Goal: Task Accomplishment & Management: Manage account settings

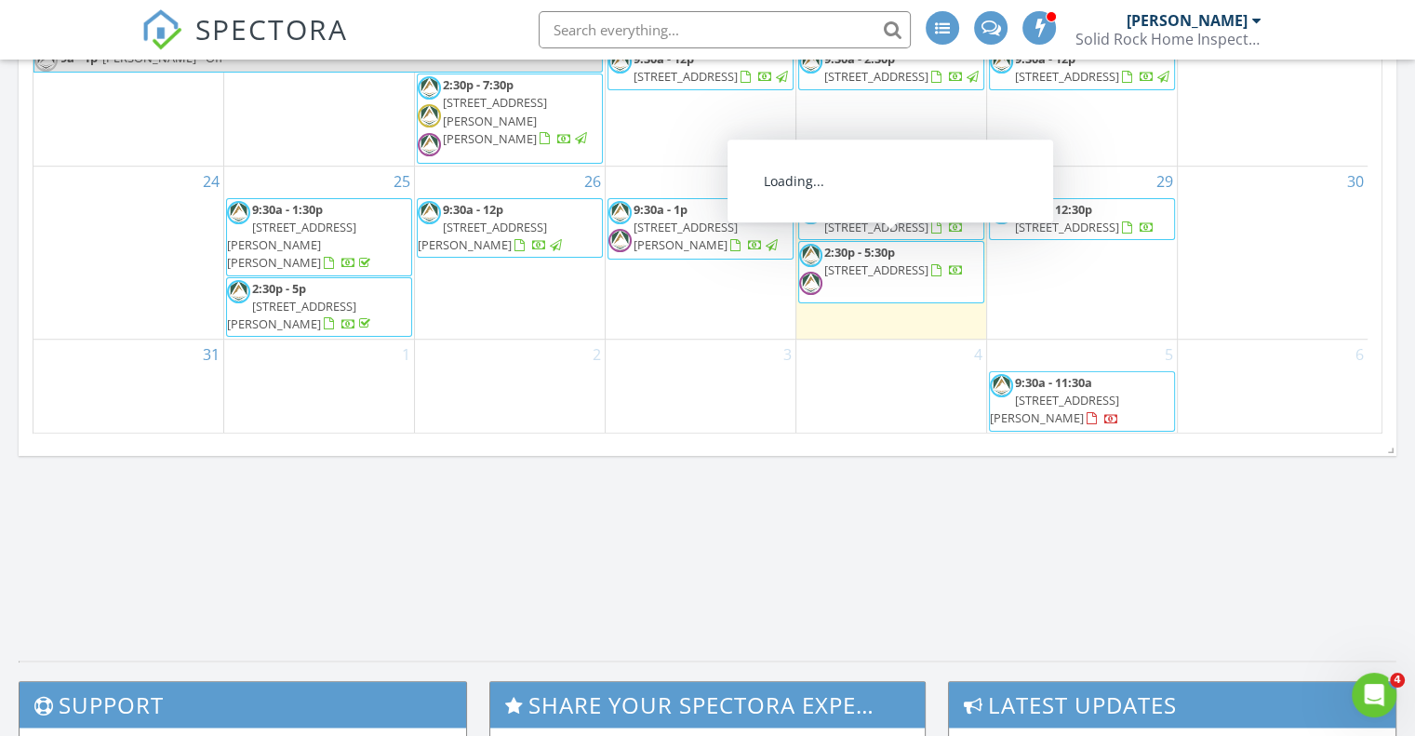
scroll to position [1209, 0]
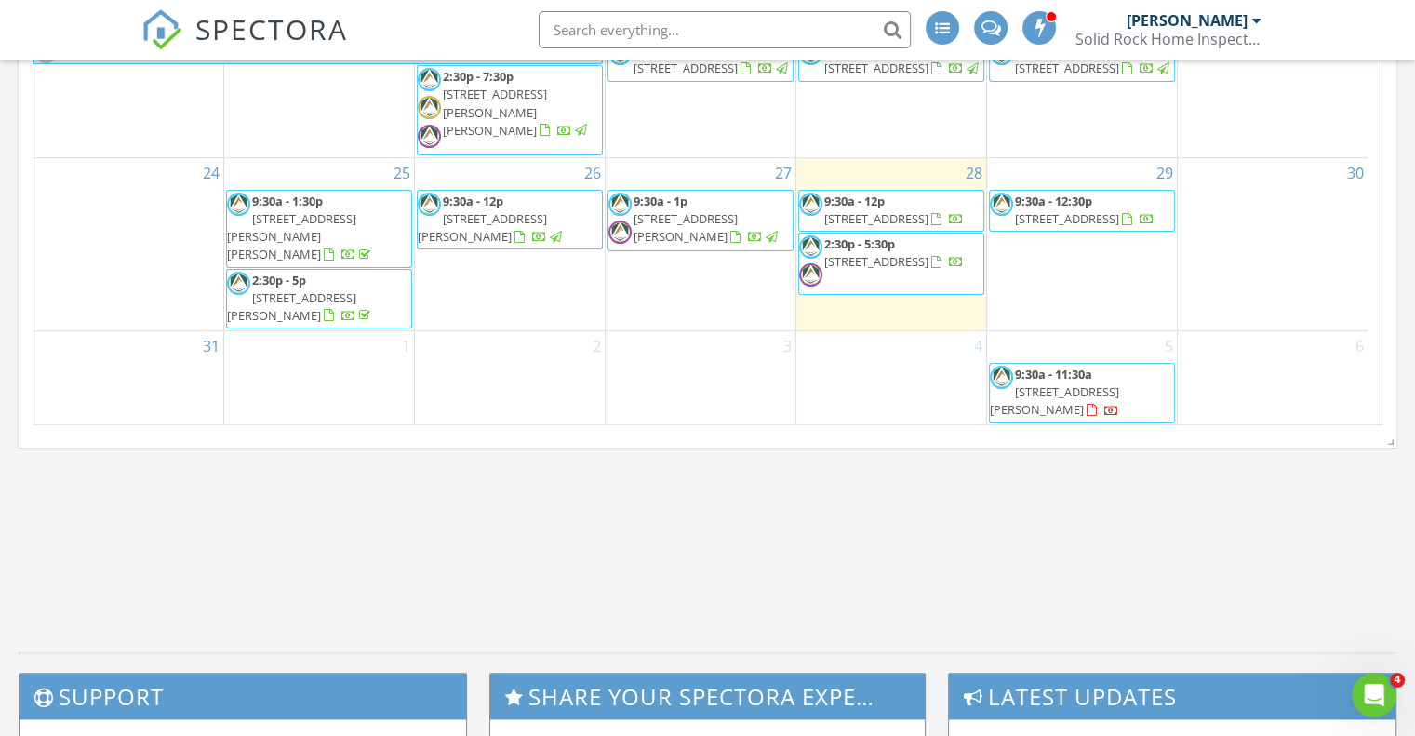
click at [894, 227] on span "[STREET_ADDRESS]" at bounding box center [876, 218] width 104 height 17
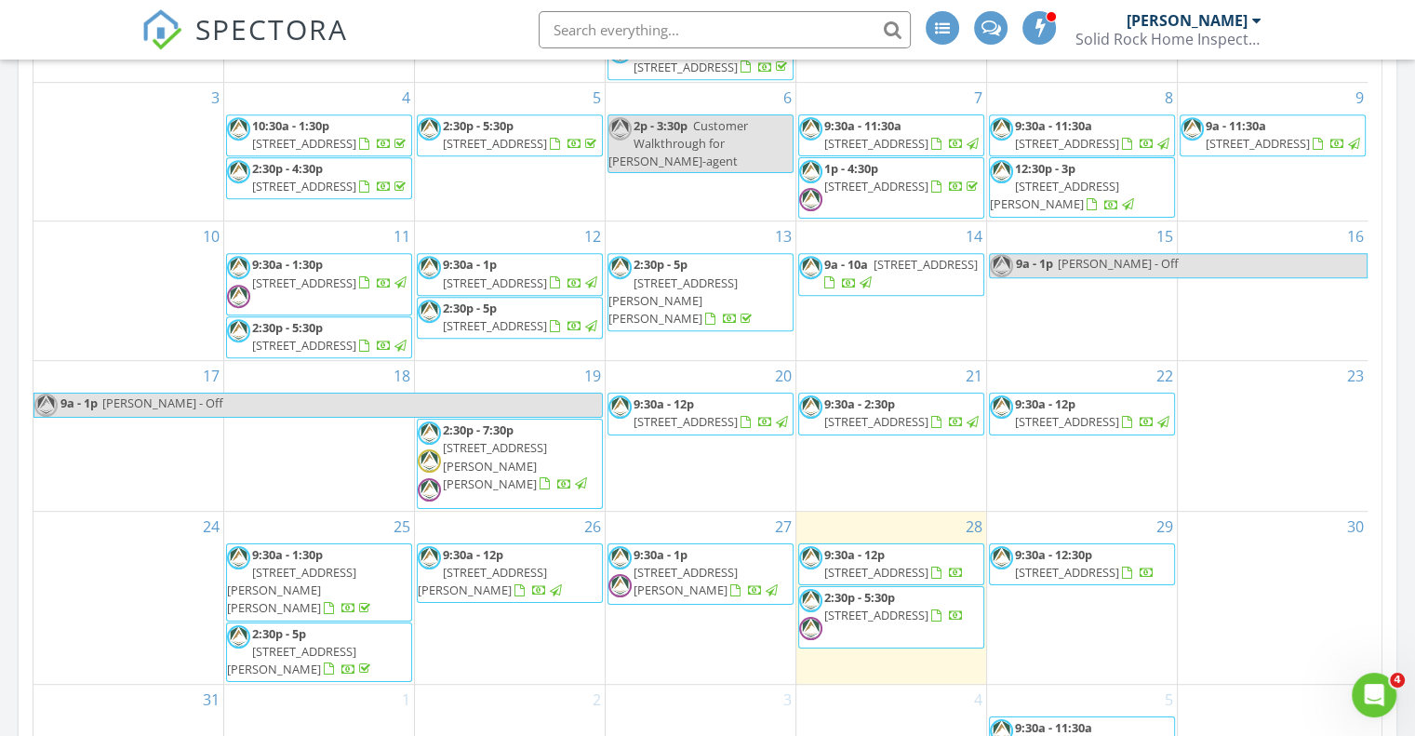
scroll to position [1023, 0]
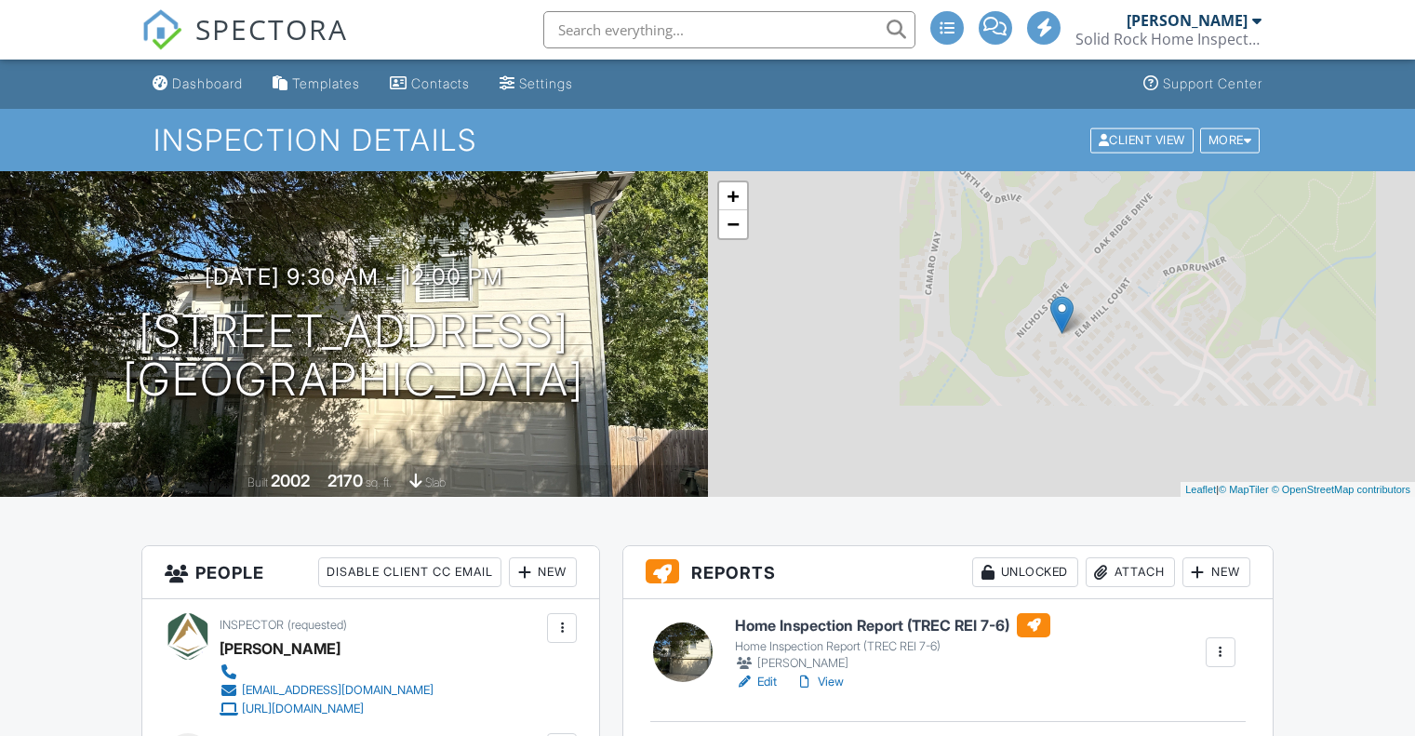
scroll to position [372, 0]
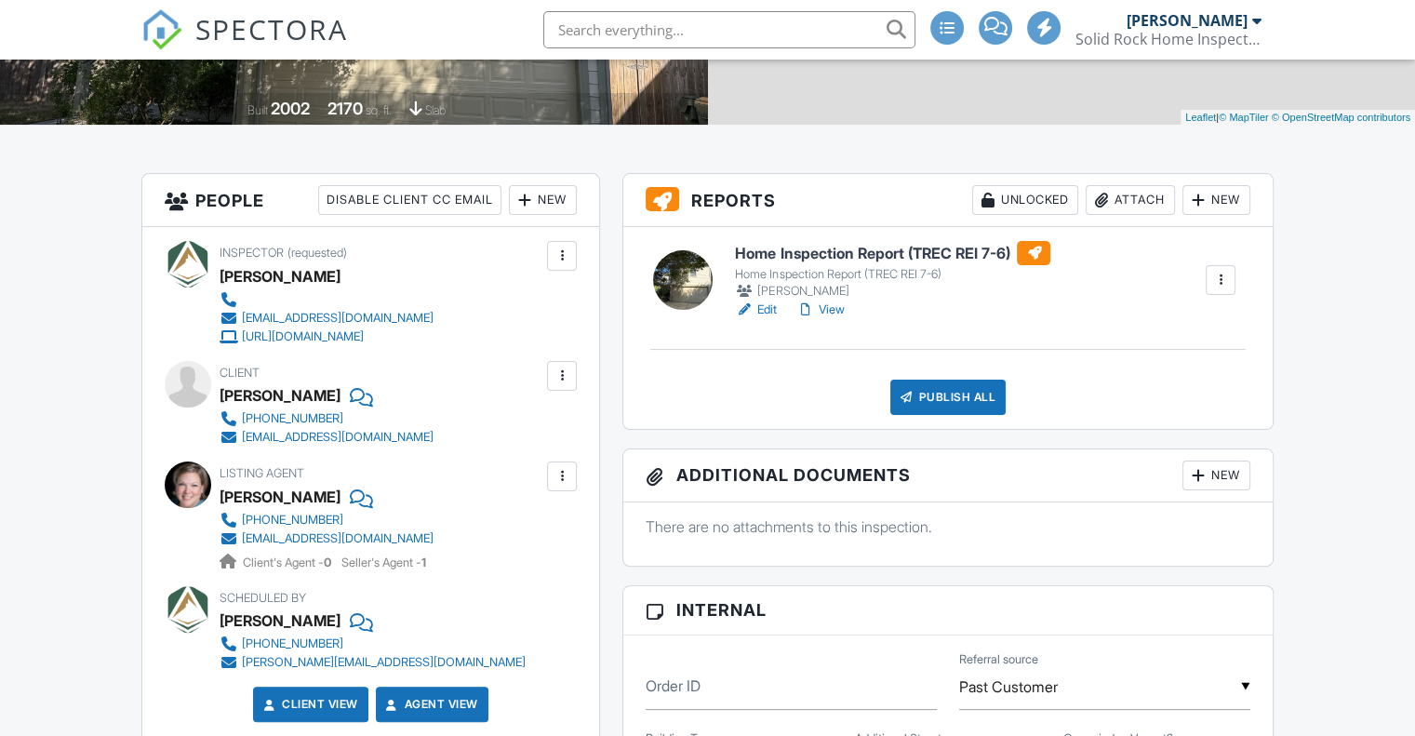
click at [835, 311] on link "View" at bounding box center [819, 310] width 48 height 19
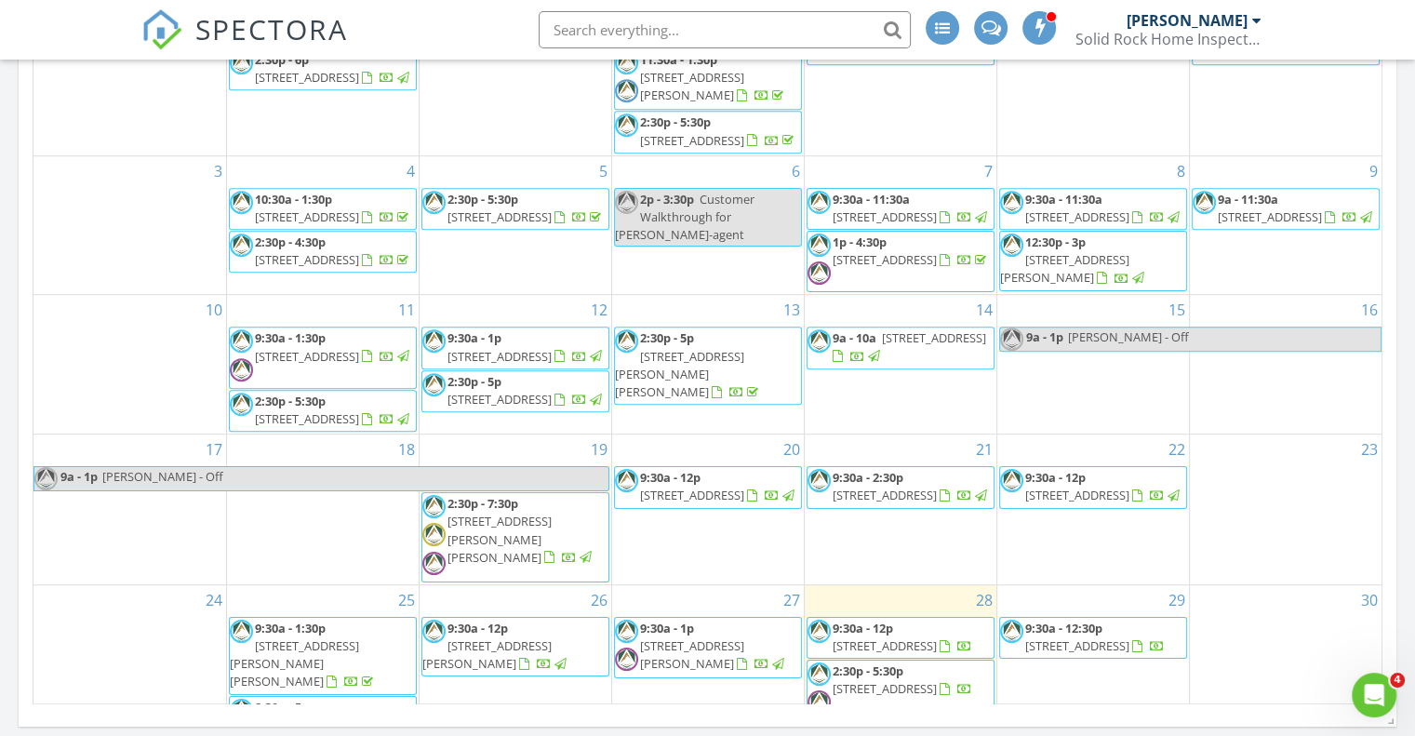
scroll to position [160, 0]
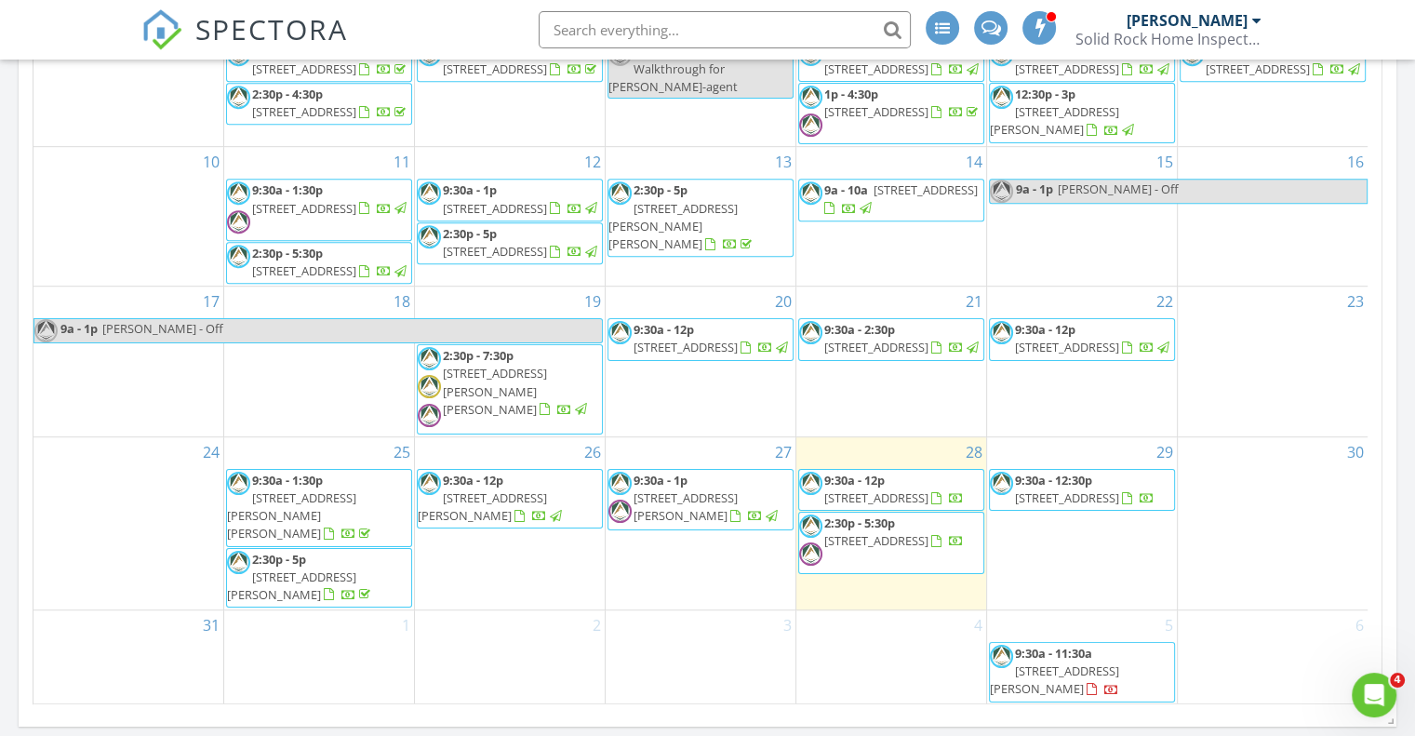
click at [889, 506] on link "9:30a - 12p [STREET_ADDRESS]" at bounding box center [894, 489] width 140 height 34
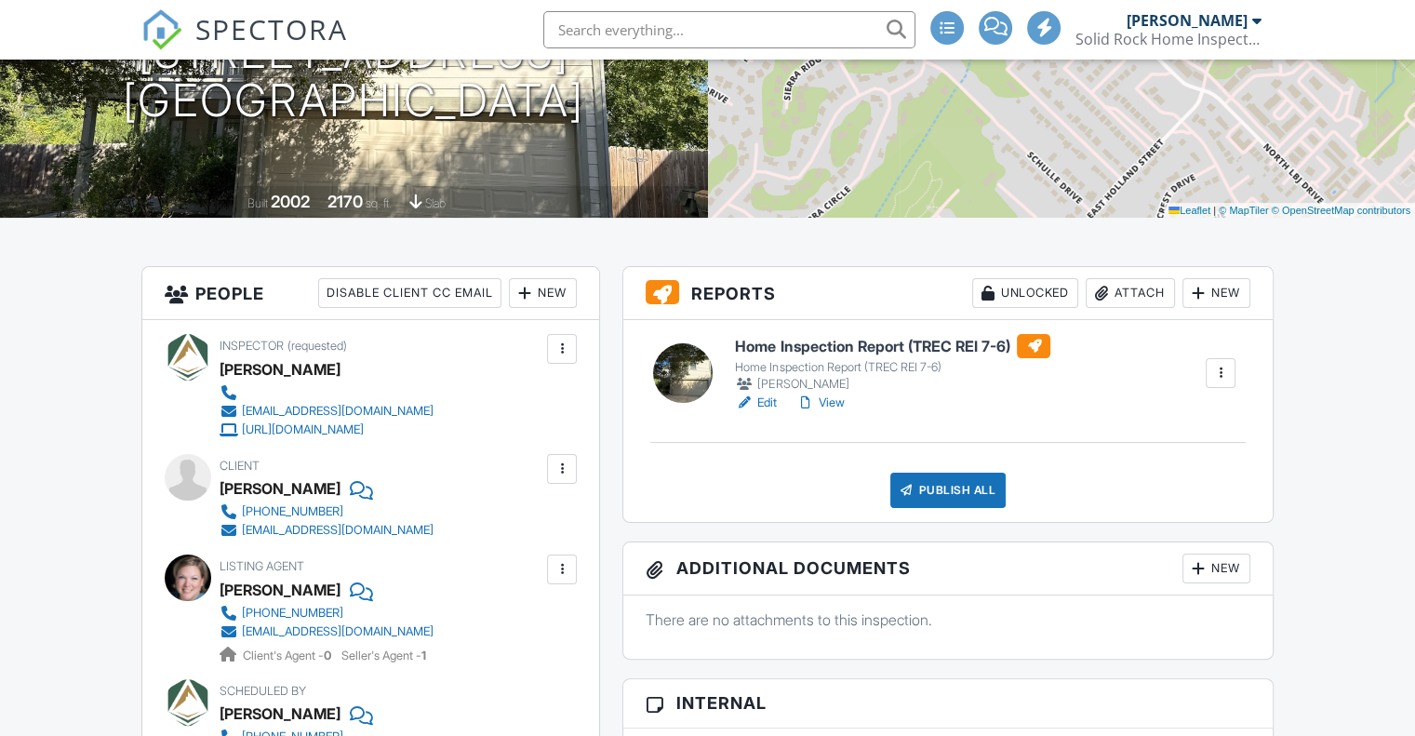
scroll to position [279, 0]
click at [837, 345] on h6 "Home Inspection Report (TREC REI 7-6)" at bounding box center [892, 346] width 315 height 24
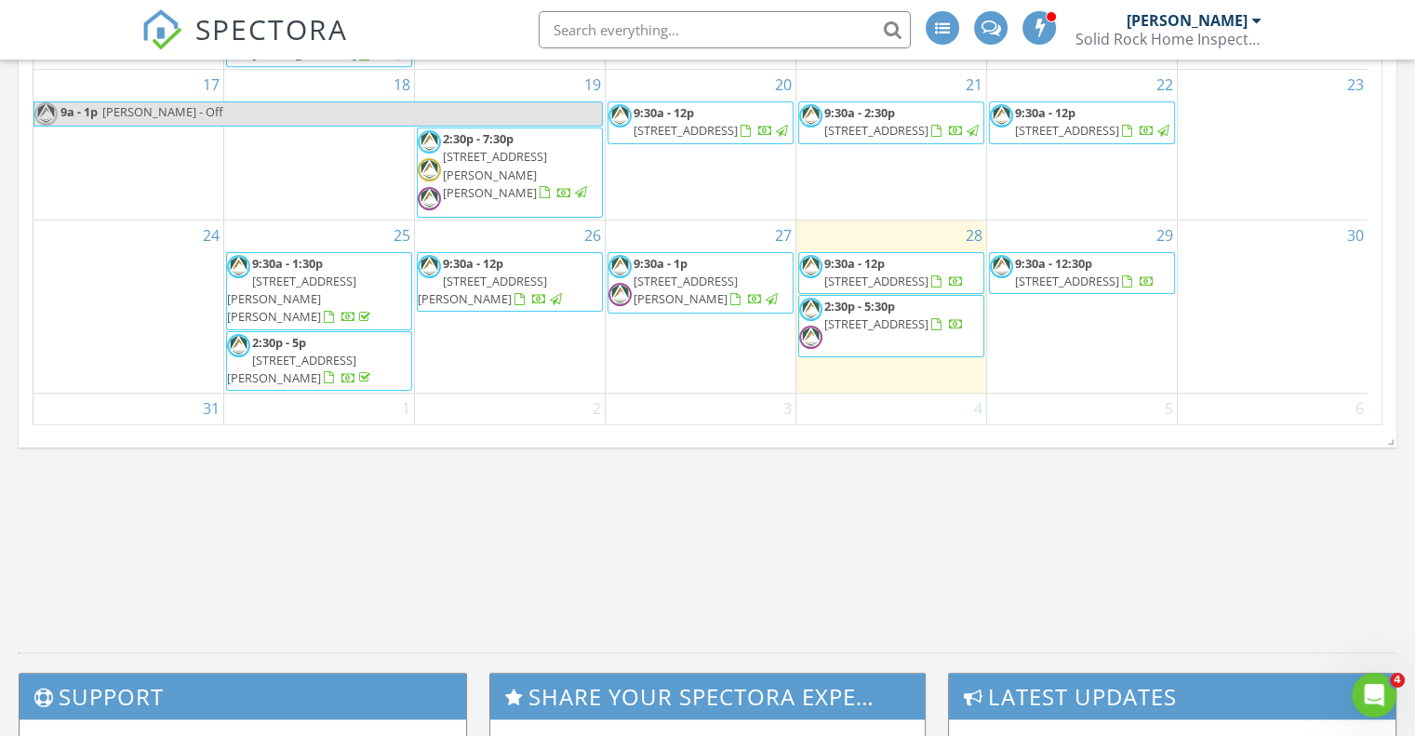
scroll to position [160, 0]
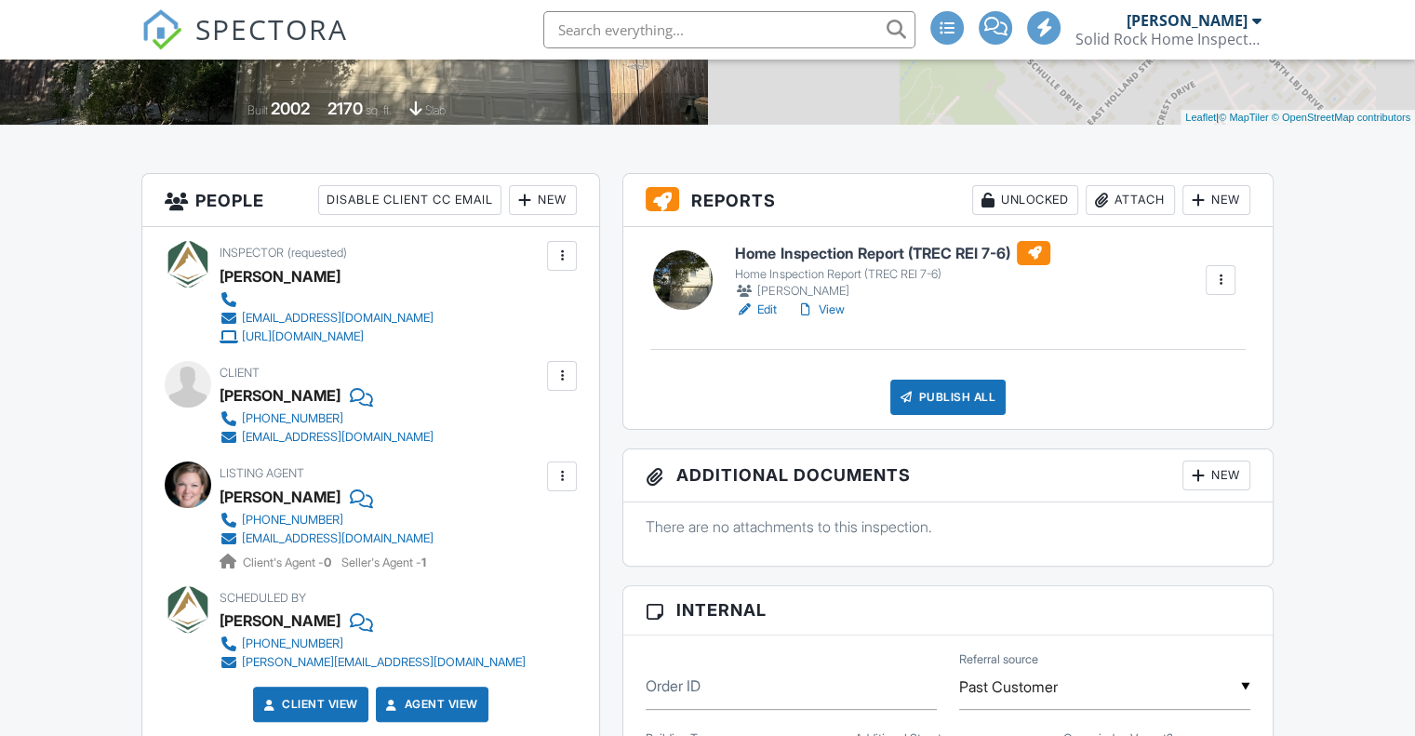
click at [958, 394] on div "Publish All" at bounding box center [948, 397] width 116 height 35
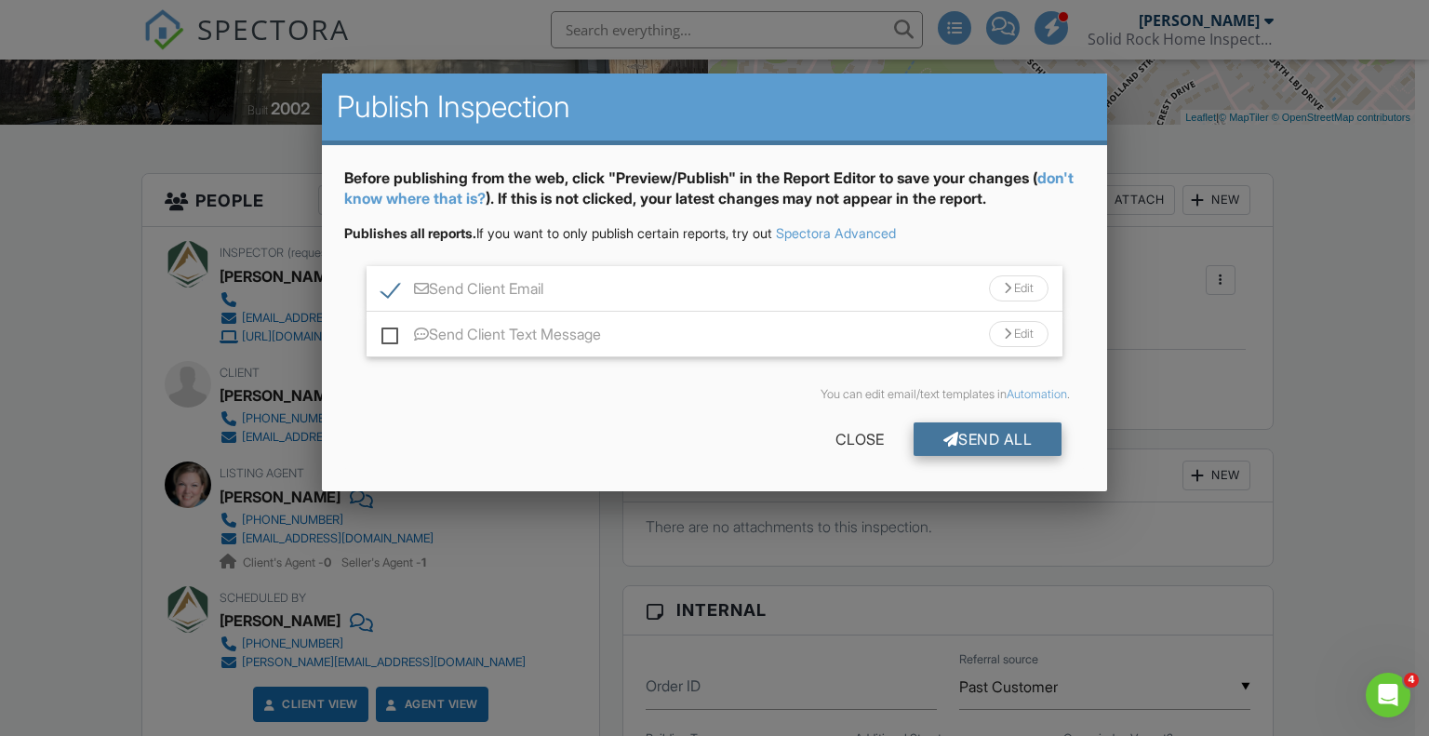
click at [984, 432] on div "Send All" at bounding box center [988, 438] width 149 height 33
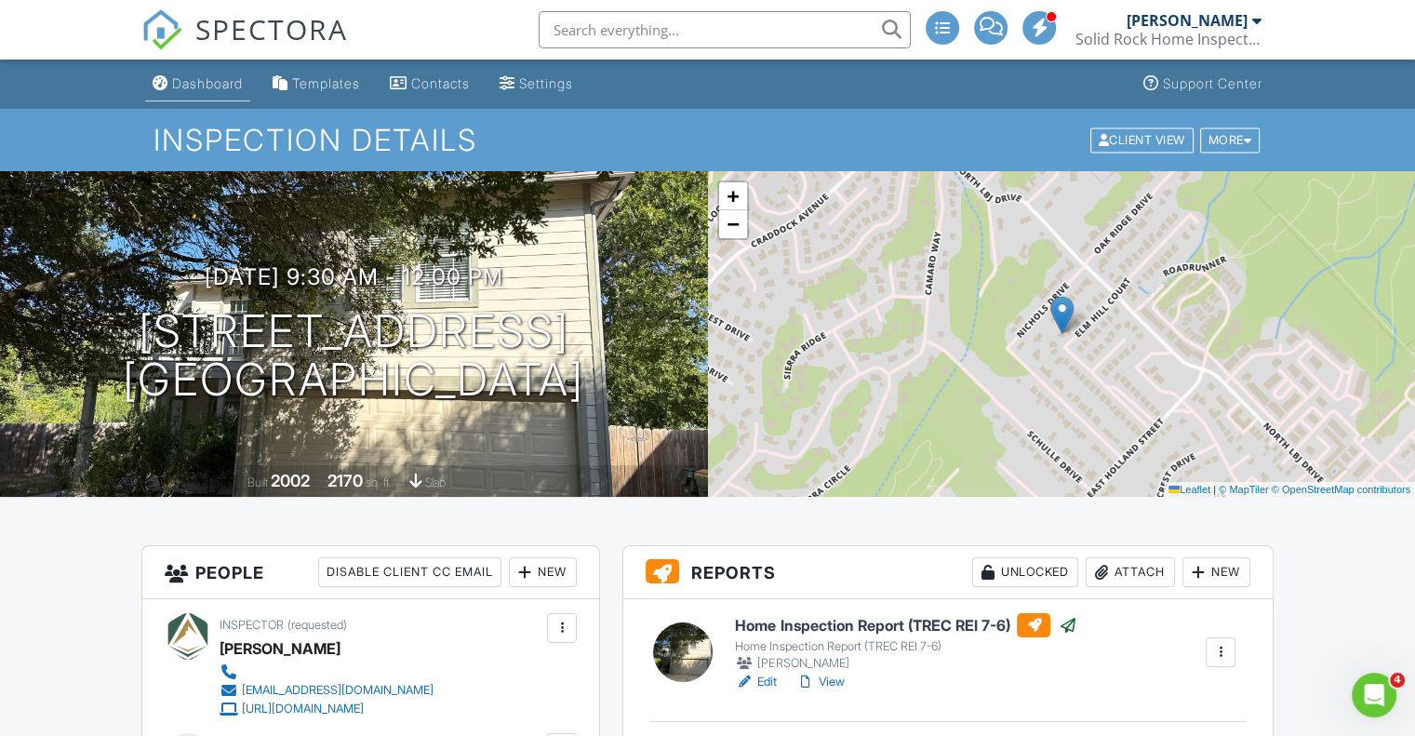
click at [212, 83] on div "Dashboard" at bounding box center [207, 83] width 71 height 16
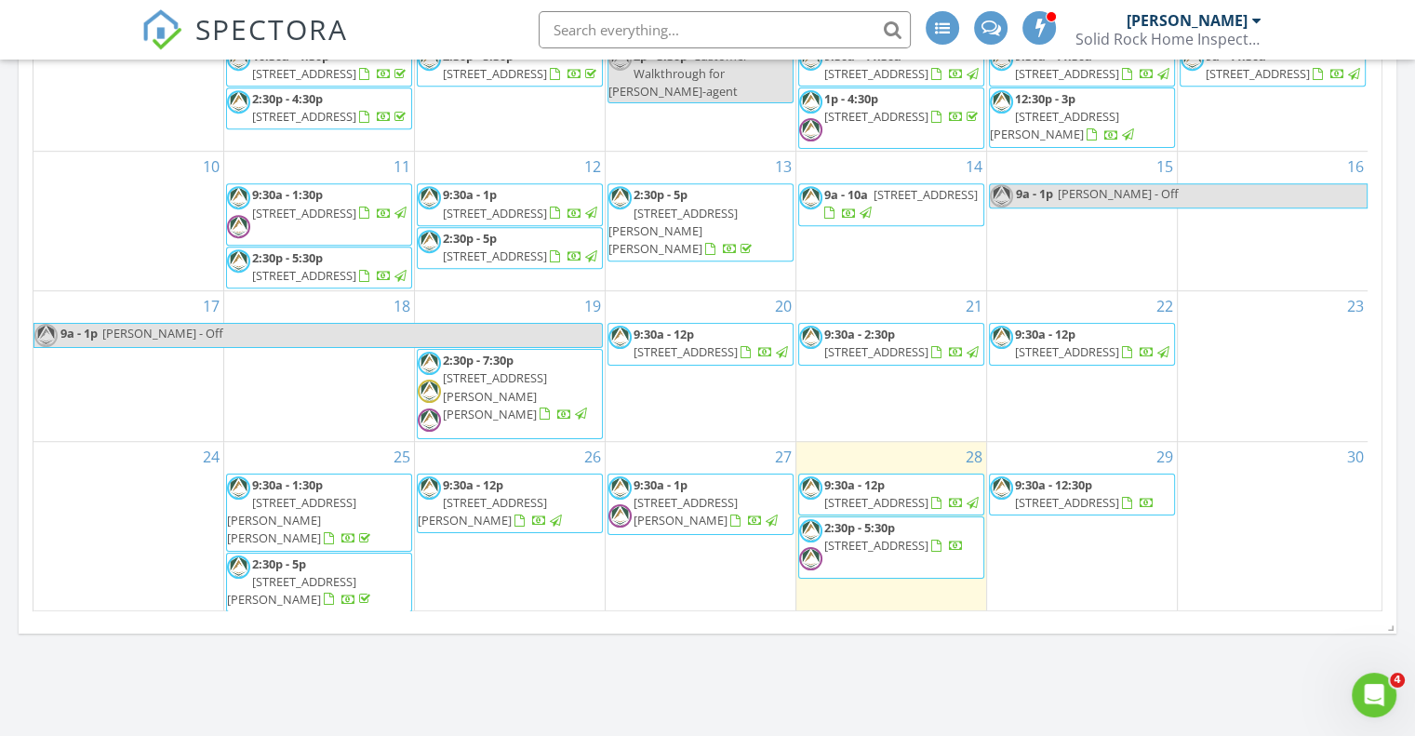
scroll to position [93, 0]
